Goal: Entertainment & Leisure: Consume media (video, audio)

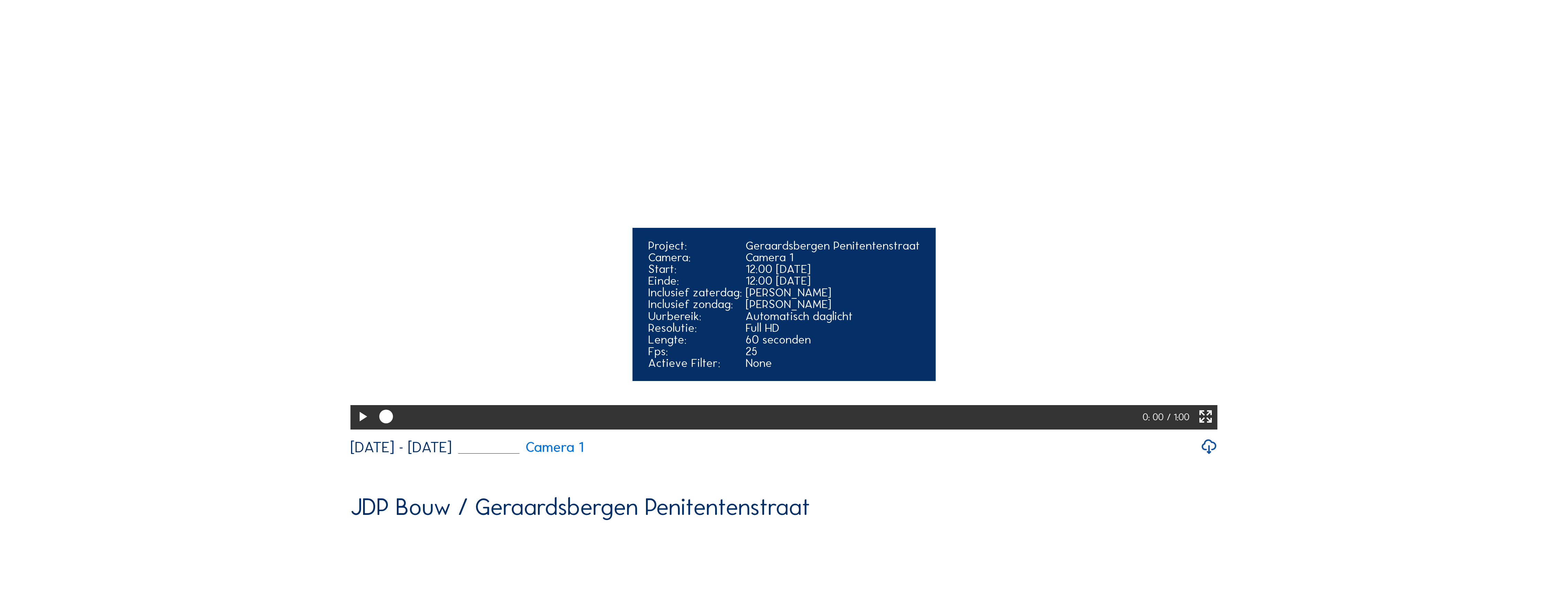
scroll to position [183, 0]
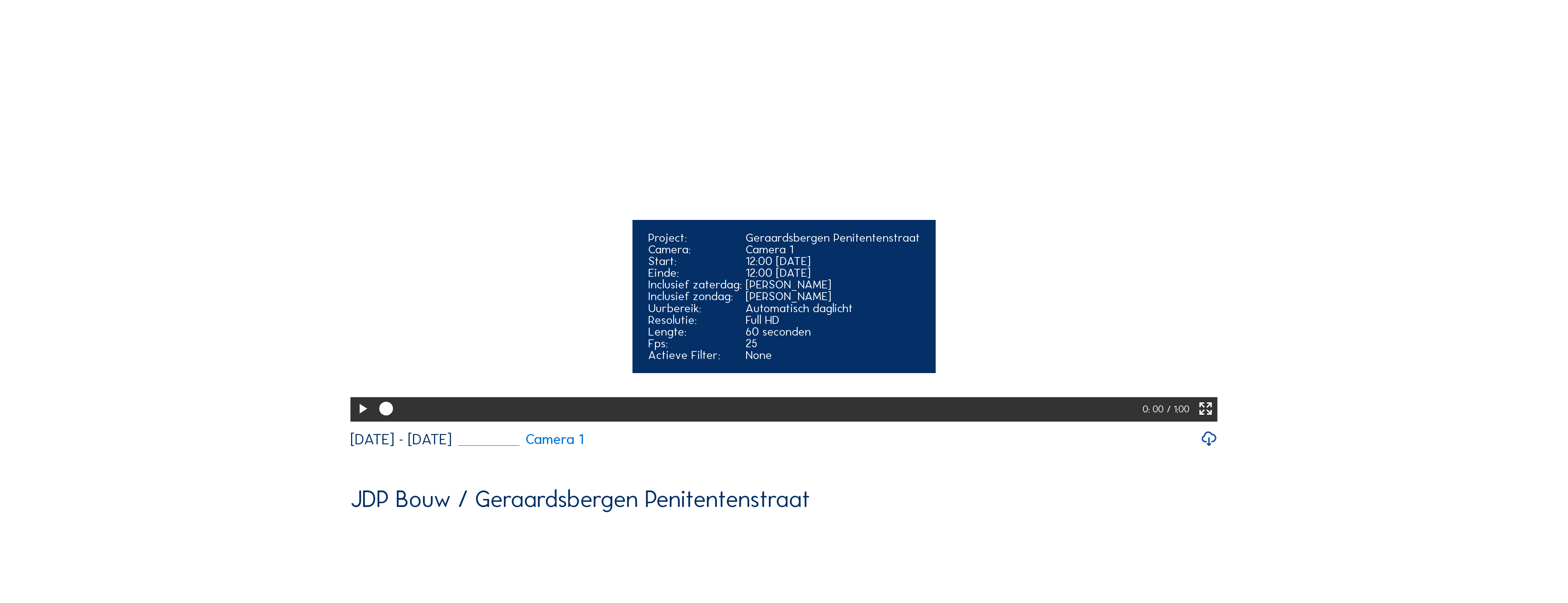
click at [359, 419] on icon at bounding box center [362, 409] width 16 height 20
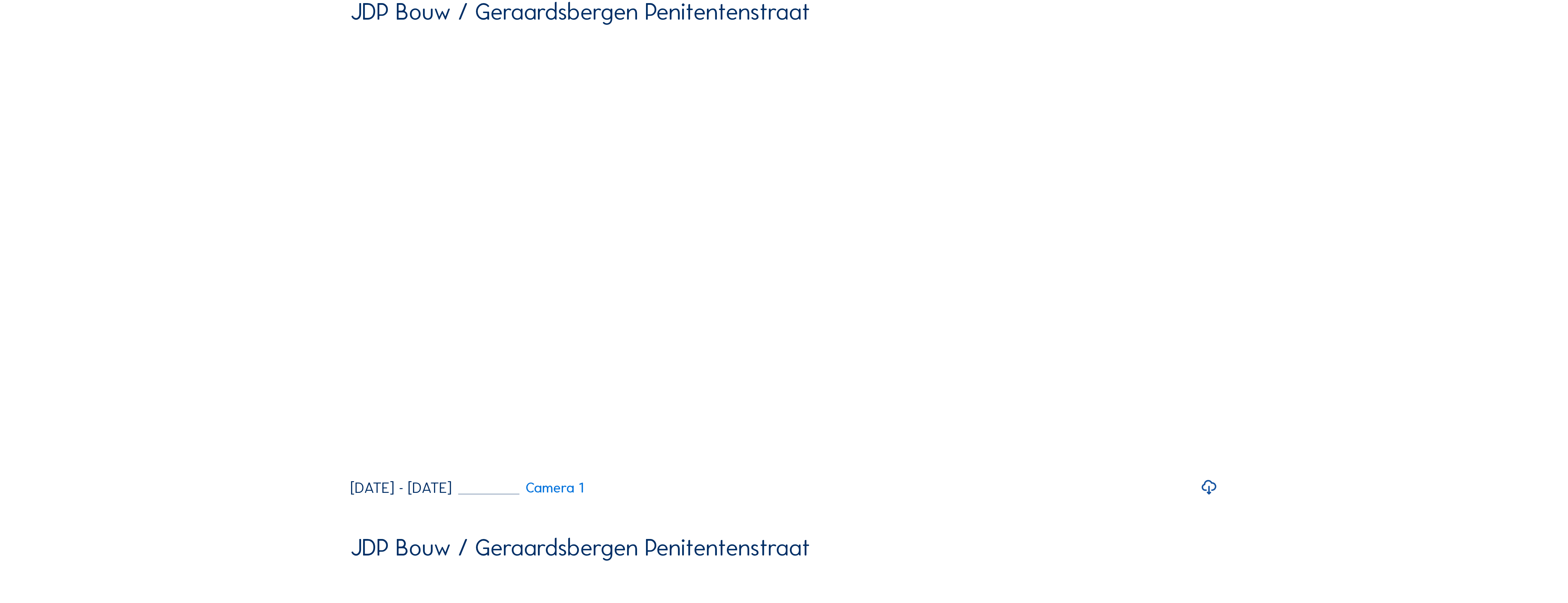
scroll to position [91, 0]
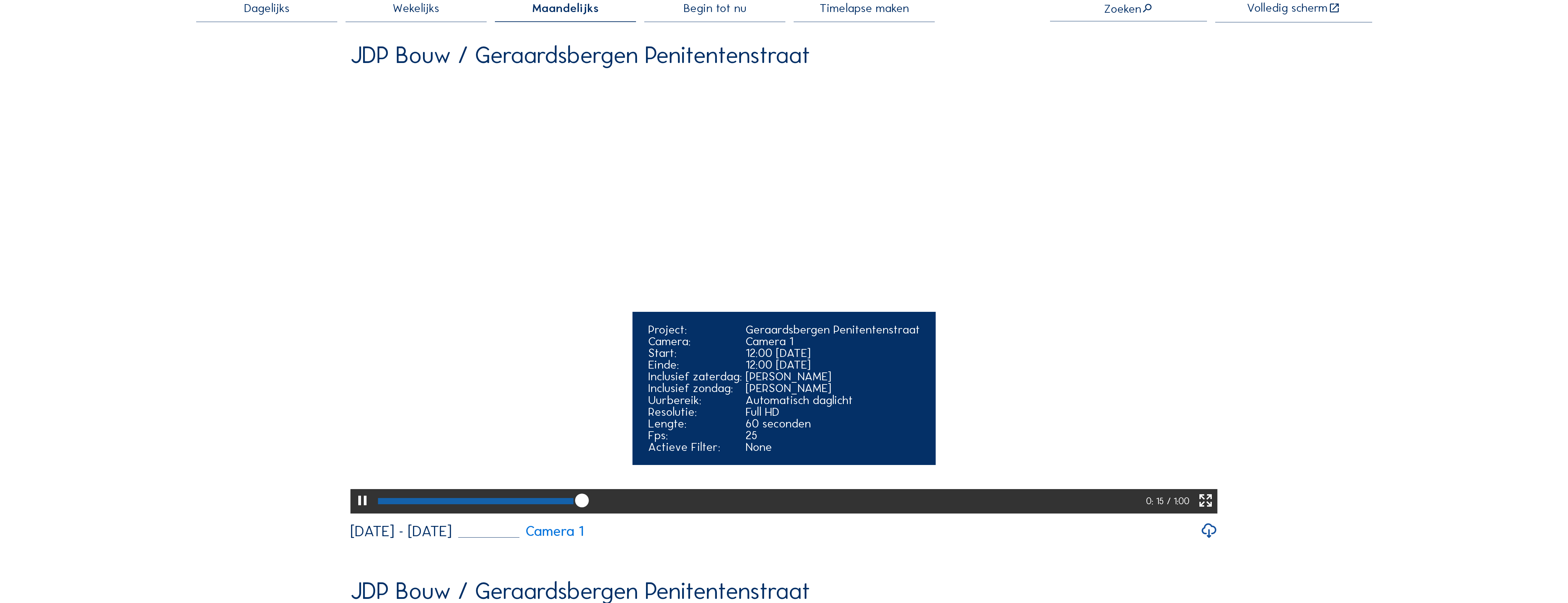
drag, startPoint x: 569, startPoint y: 549, endPoint x: 542, endPoint y: 551, distance: 27.1
click at [542, 514] on div at bounding box center [760, 501] width 772 height 24
click at [380, 504] on div at bounding box center [379, 501] width 2 height 6
drag, startPoint x: 540, startPoint y: 549, endPoint x: 490, endPoint y: 548, distance: 50.0
click at [490, 504] on div at bounding box center [468, 501] width 181 height 6
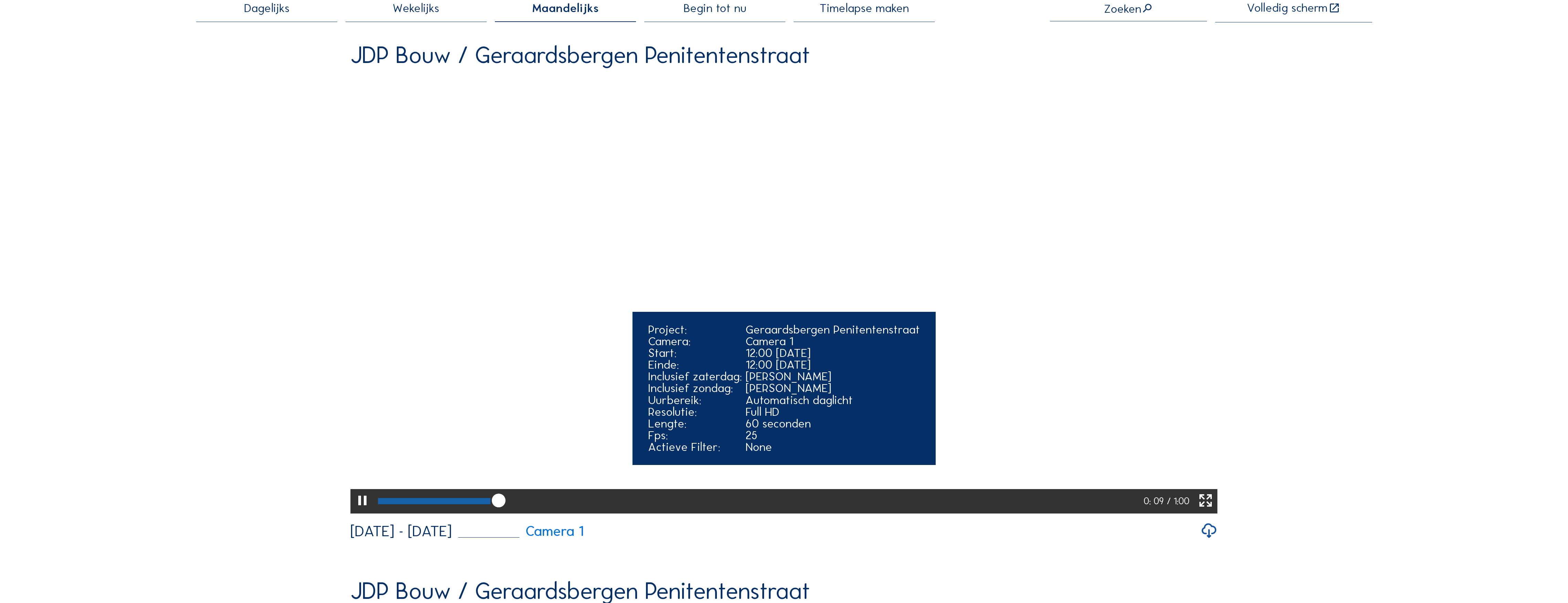
click at [491, 509] on icon at bounding box center [499, 501] width 16 height 17
click at [362, 511] on icon at bounding box center [362, 501] width 16 height 20
click at [358, 511] on icon at bounding box center [362, 501] width 16 height 20
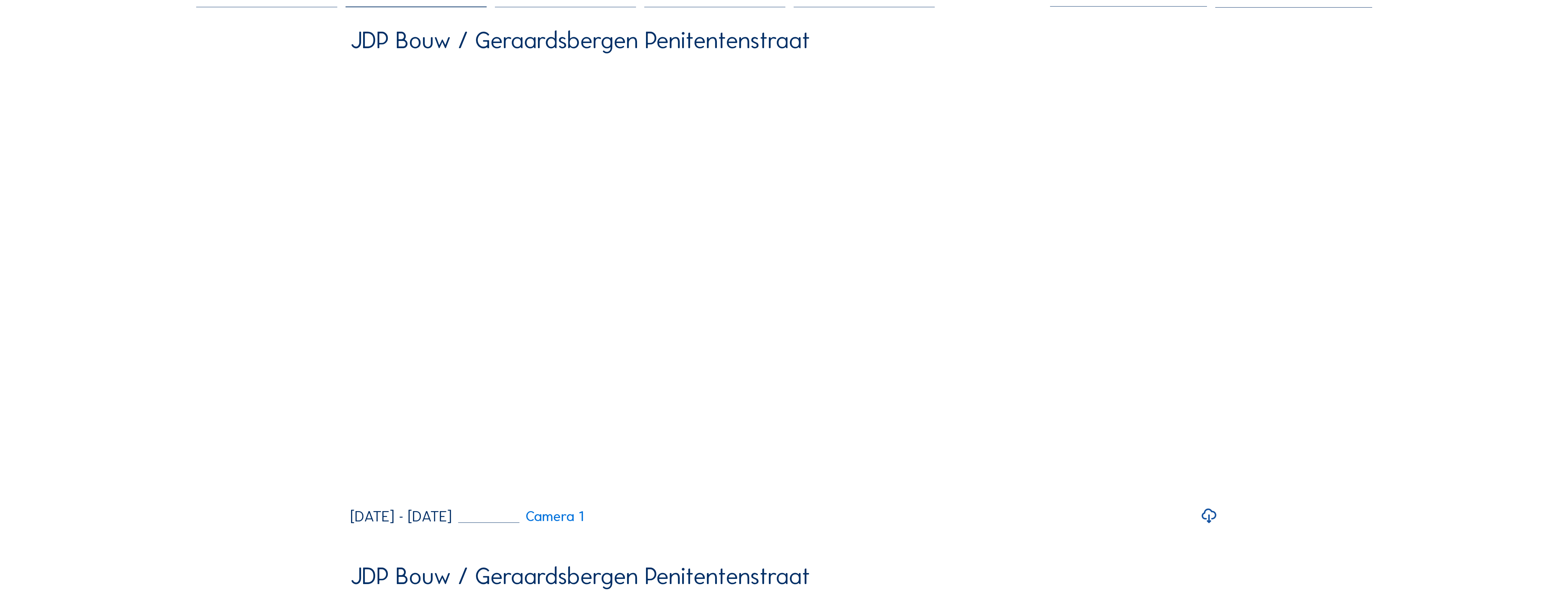
scroll to position [91, 0]
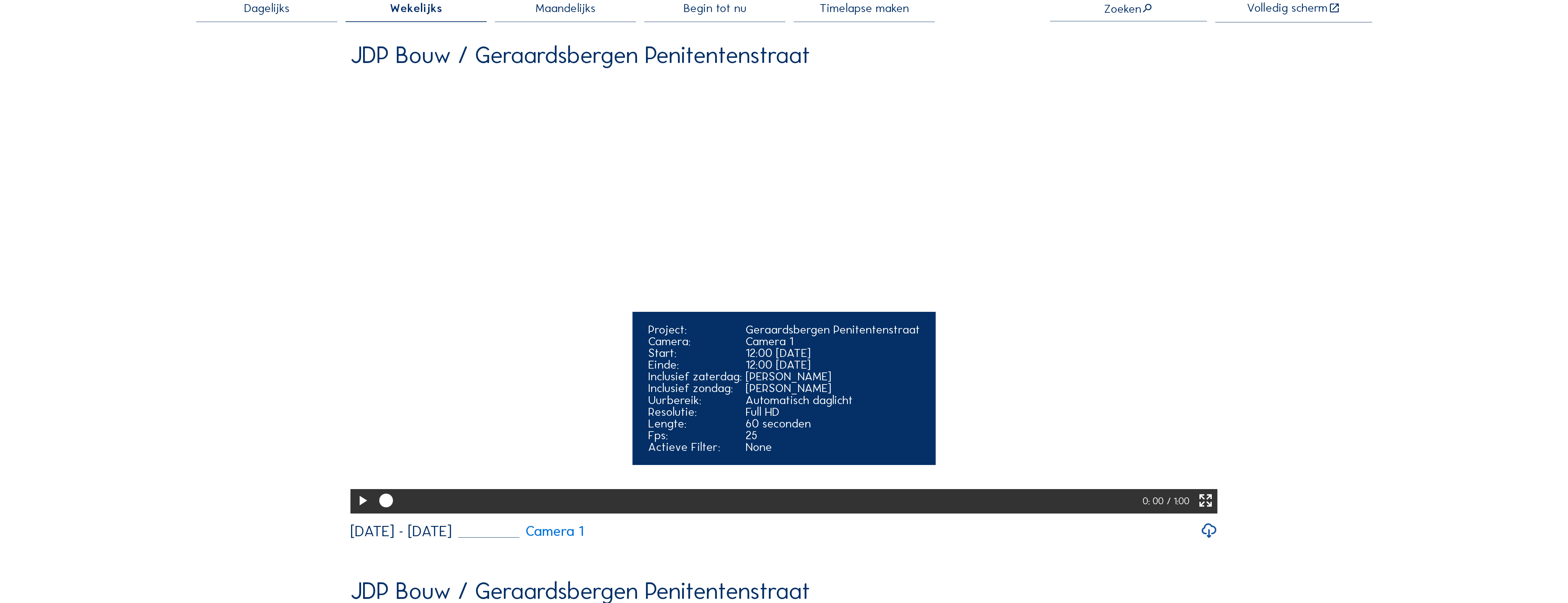
click at [359, 511] on icon at bounding box center [362, 501] width 16 height 20
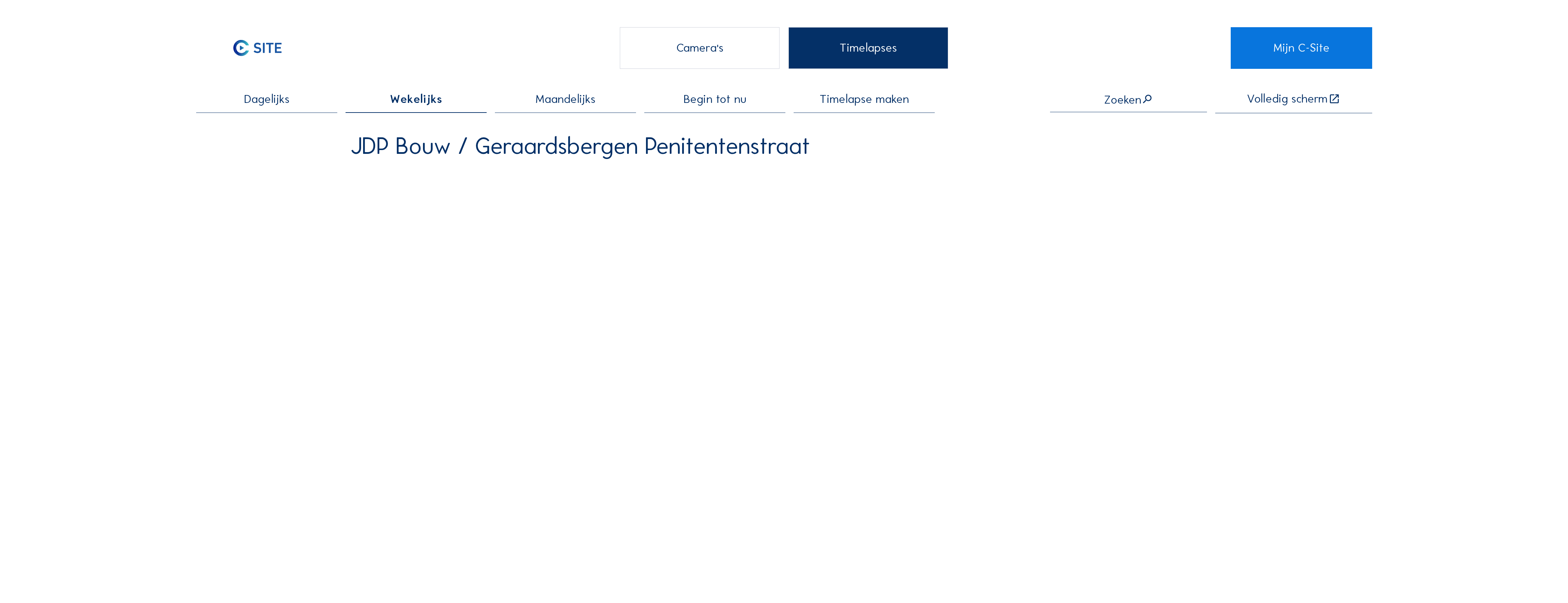
scroll to position [0, 0]
click at [726, 52] on div "Camera's" at bounding box center [699, 49] width 160 height 41
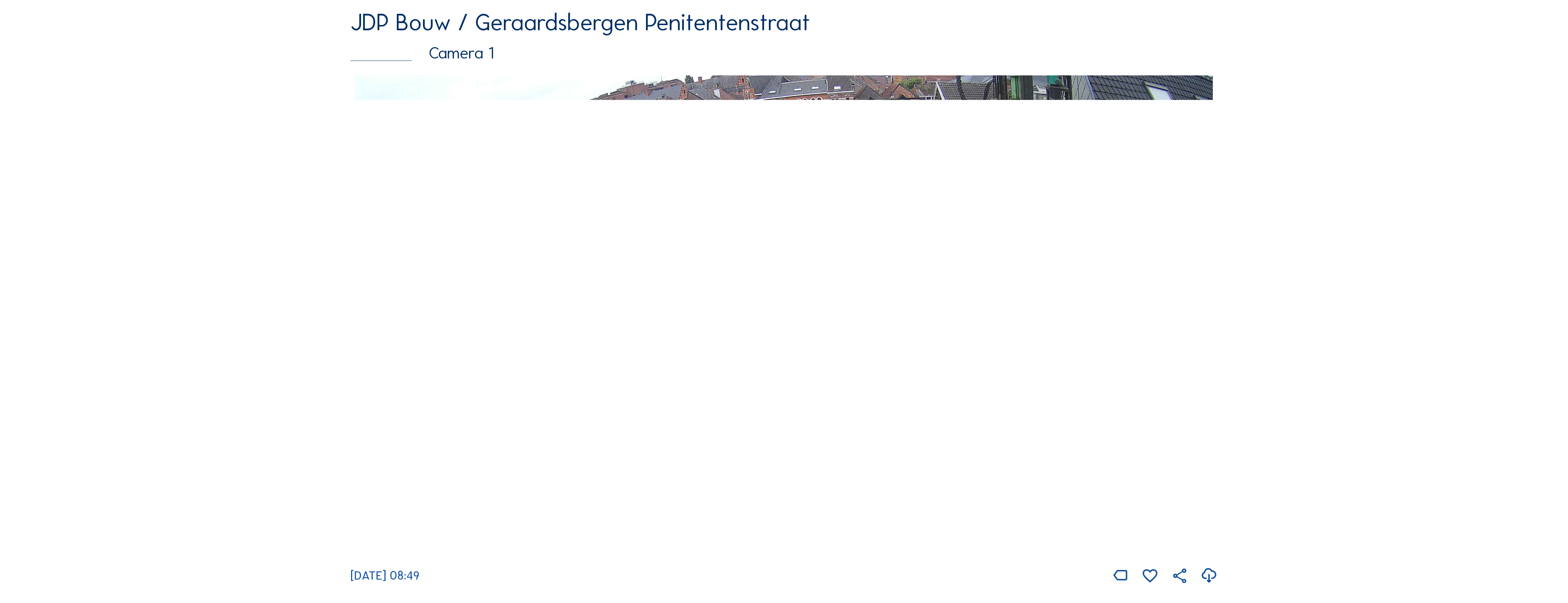
scroll to position [138, 0]
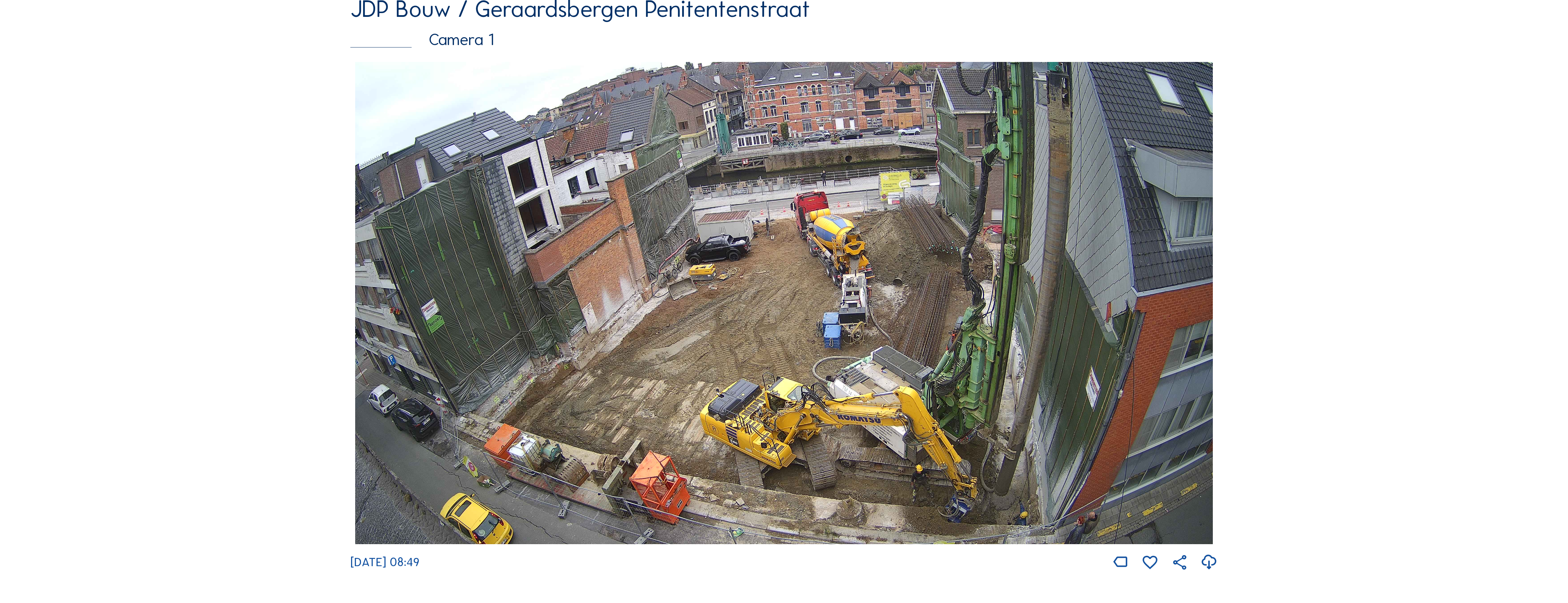
click at [863, 243] on img at bounding box center [784, 303] width 858 height 483
